Goal: Information Seeking & Learning: Learn about a topic

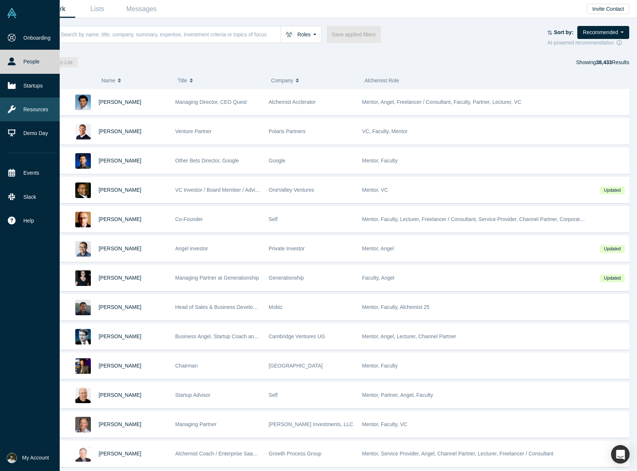
click at [50, 112] on link "Resources" at bounding box center [32, 110] width 65 height 24
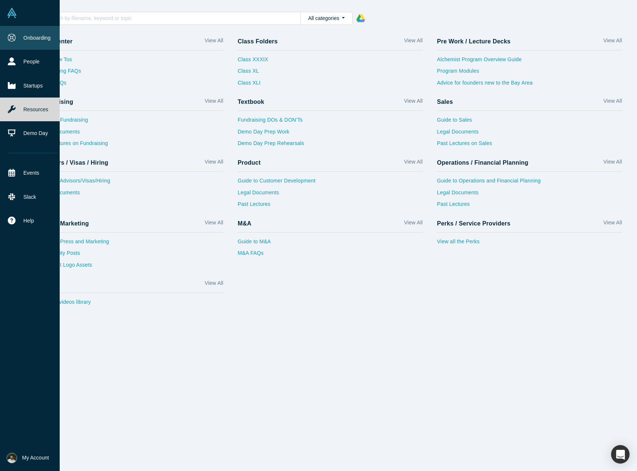
click at [11, 40] on icon at bounding box center [12, 38] width 8 height 8
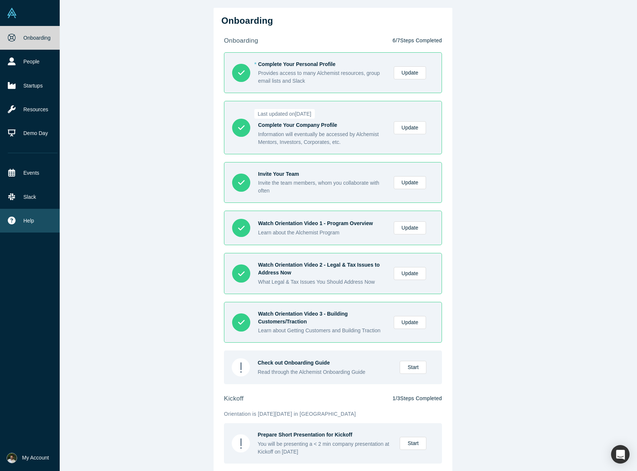
click at [27, 217] on span "Help" at bounding box center [28, 221] width 11 height 8
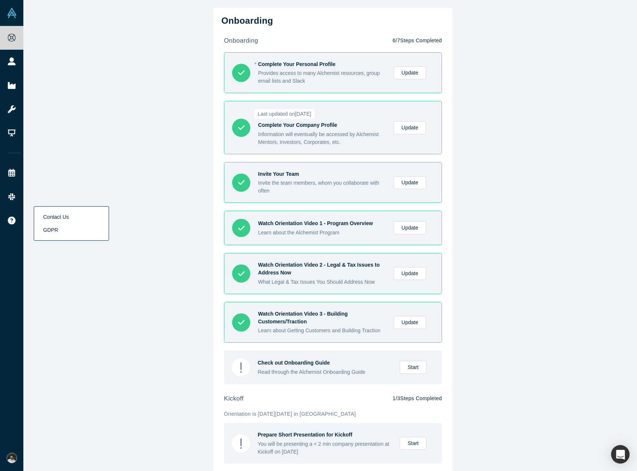
click at [107, 161] on div "Onboarding onboarding 6 / 7 Steps Completed * Complete Your Personal Profile Pr…" at bounding box center [333, 238] width 620 height 477
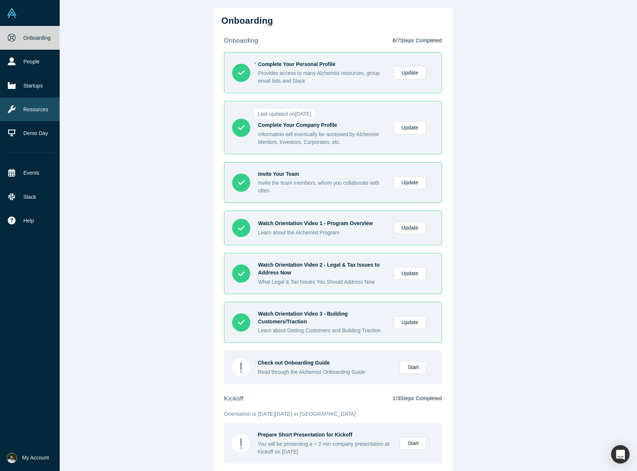
click at [24, 101] on link "Resources" at bounding box center [32, 110] width 65 height 24
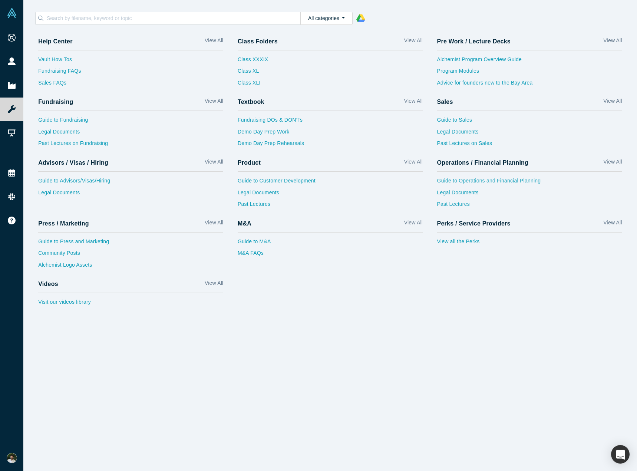
click at [462, 184] on link "Guide to Operations and Financial Planning" at bounding box center [529, 183] width 185 height 12
click at [456, 241] on link "View all the Perks" at bounding box center [529, 244] width 185 height 12
